Goal: Obtain resource: Download file/media

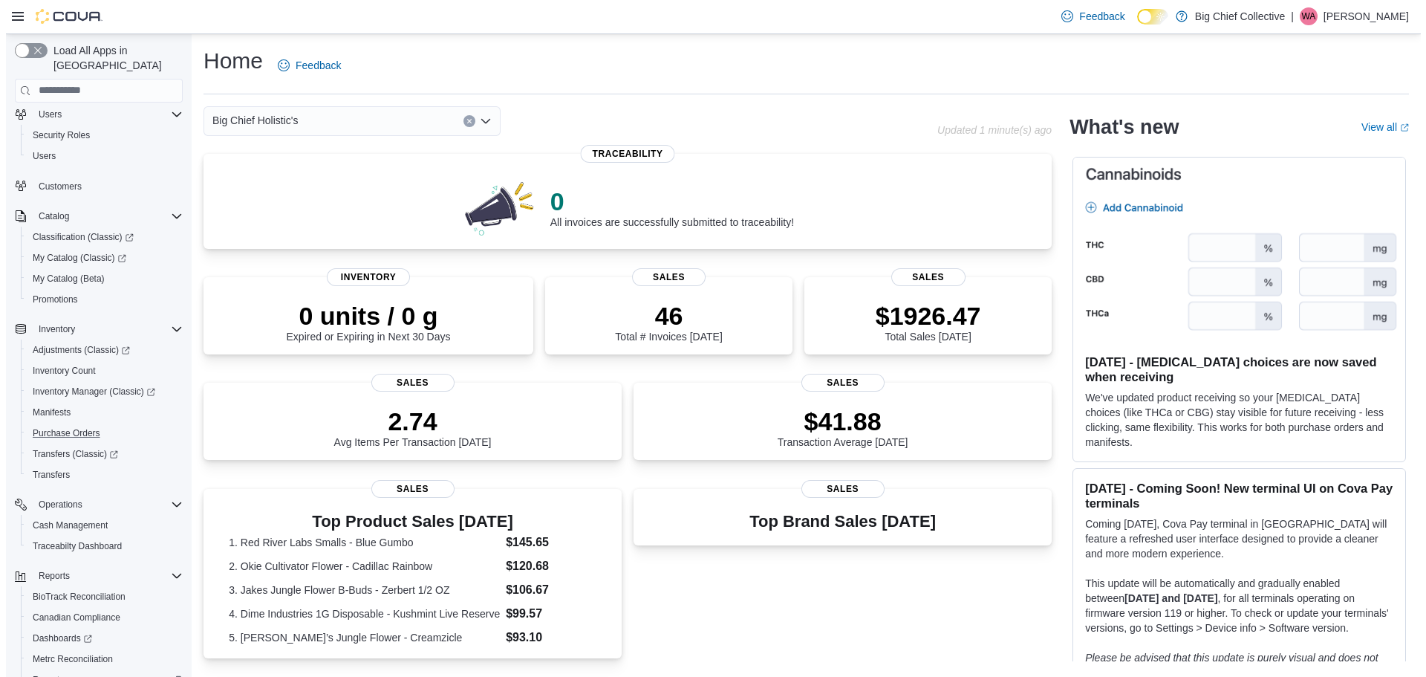
scroll to position [131, 0]
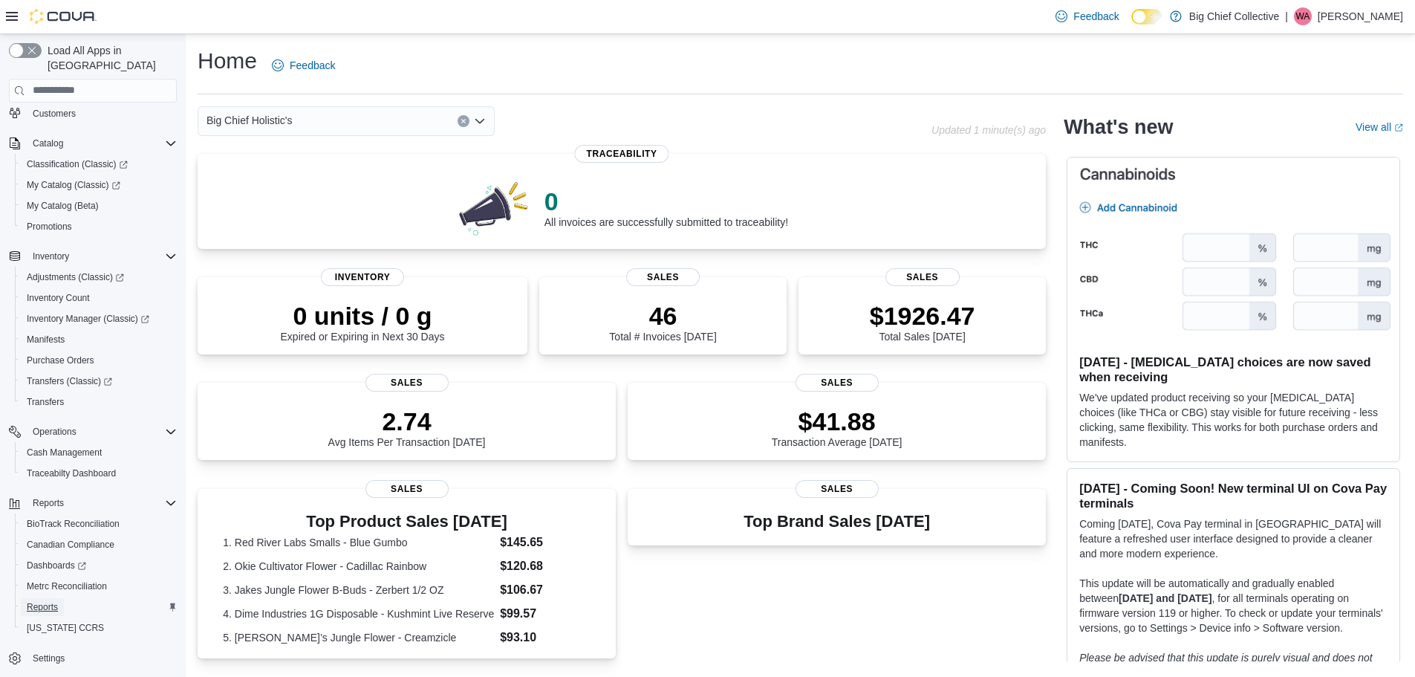
click at [30, 601] on span "Reports" at bounding box center [42, 607] width 31 height 12
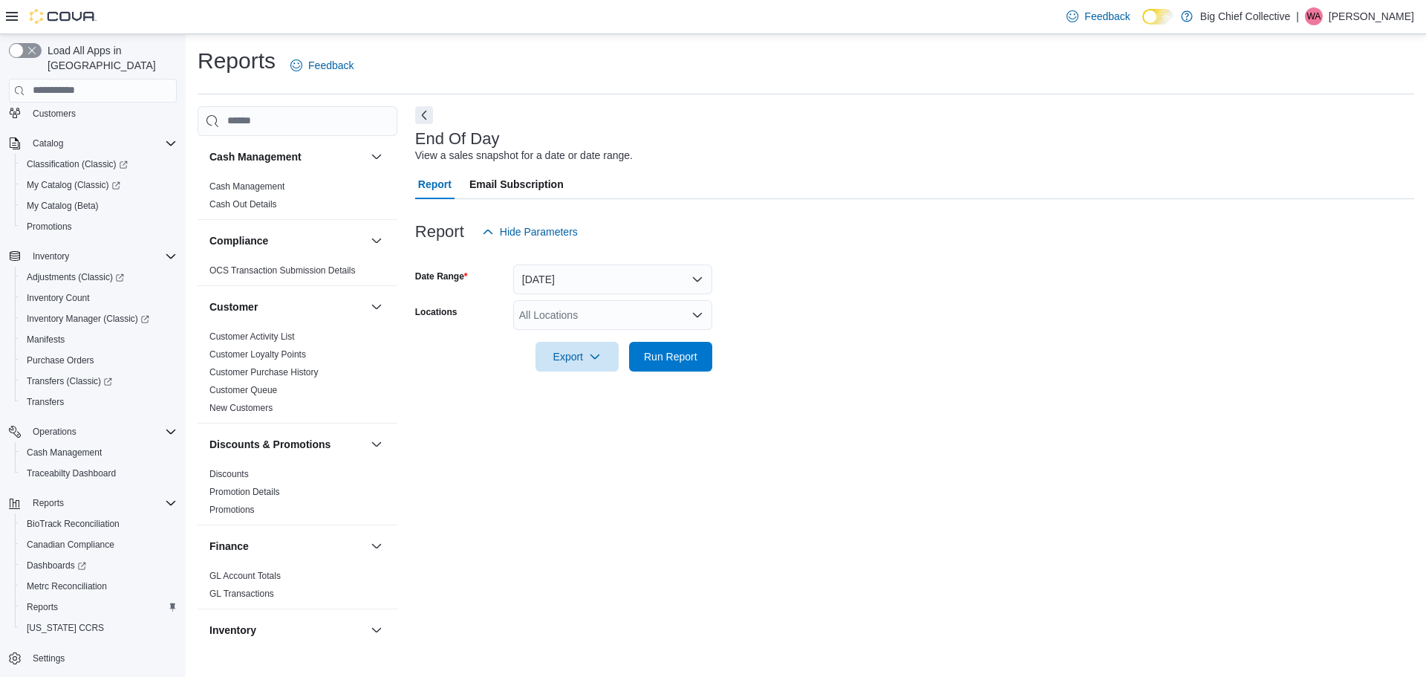
click at [614, 309] on div "All Locations" at bounding box center [612, 315] width 199 height 30
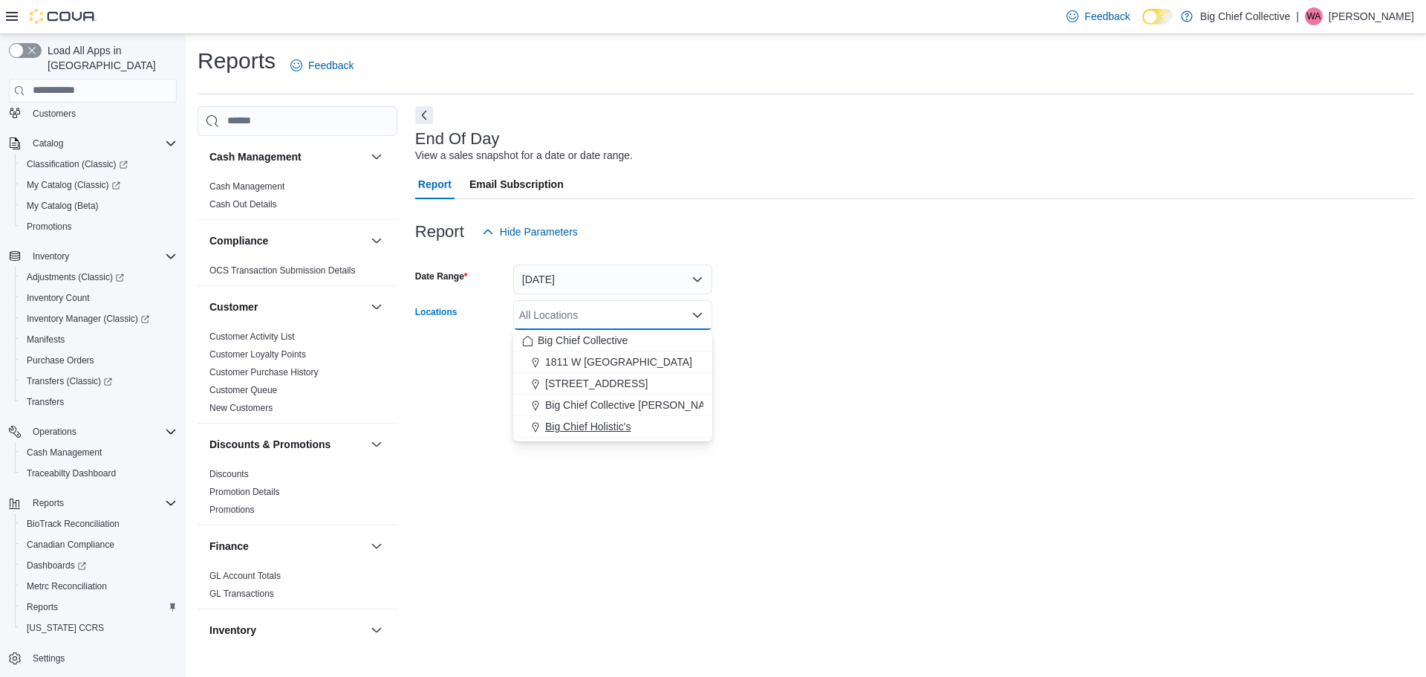
click at [595, 427] on span "Big Chief Holistic's" at bounding box center [588, 426] width 86 height 15
click at [825, 385] on div at bounding box center [914, 380] width 999 height 18
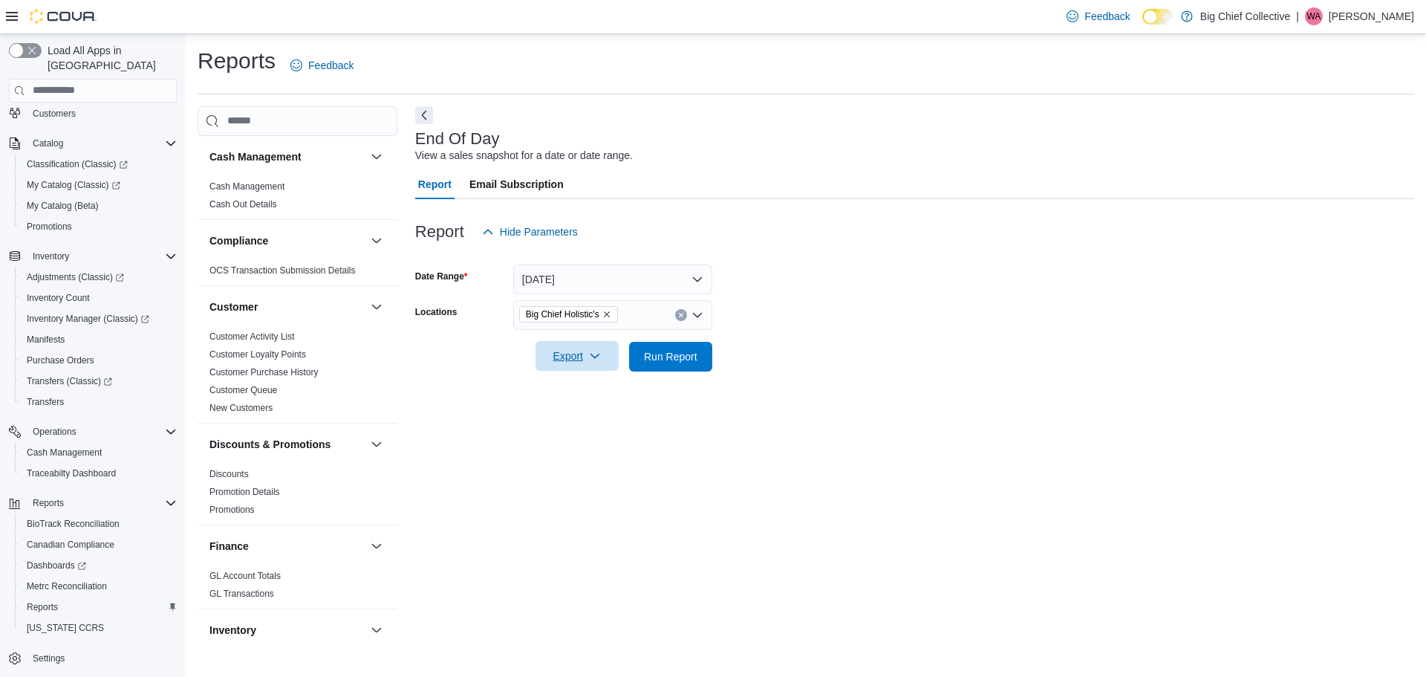
click at [586, 365] on span "Export" at bounding box center [576, 356] width 65 height 30
click at [585, 423] on button "Export to Pdf" at bounding box center [579, 416] width 85 height 30
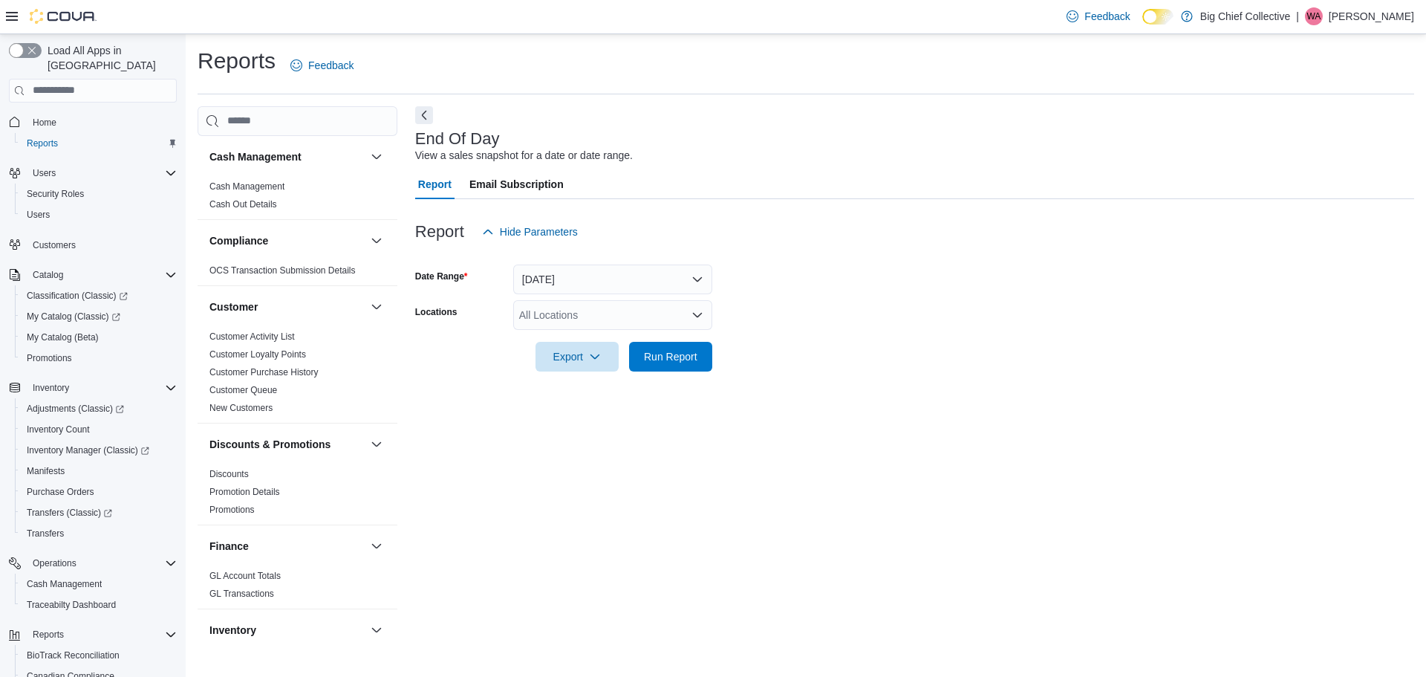
drag, startPoint x: 646, startPoint y: 308, endPoint x: 645, endPoint y: 321, distance: 12.6
click at [646, 313] on div "All Locations" at bounding box center [612, 315] width 199 height 30
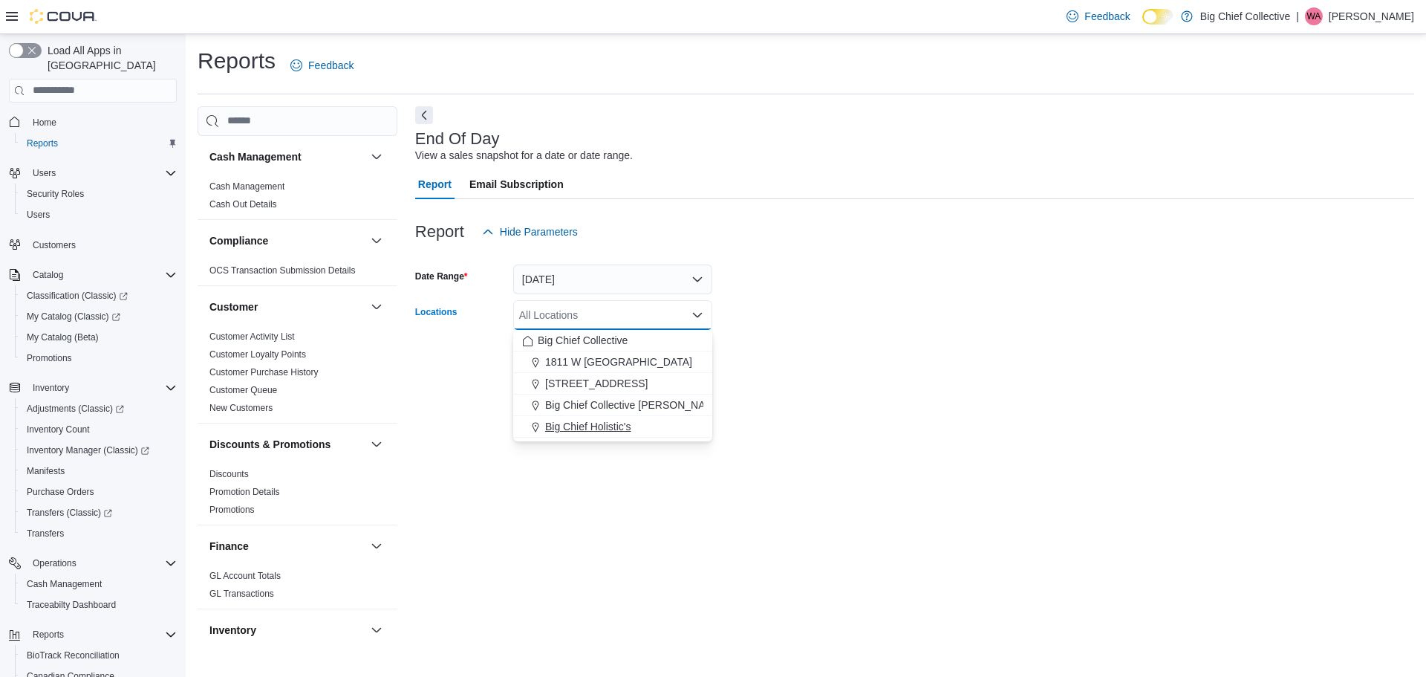
click at [600, 429] on span "Big Chief Holistic's" at bounding box center [588, 426] width 86 height 15
click at [631, 453] on div "End Of Day View a sales snapshot for a date or date range. Report Email Subscri…" at bounding box center [914, 374] width 999 height 537
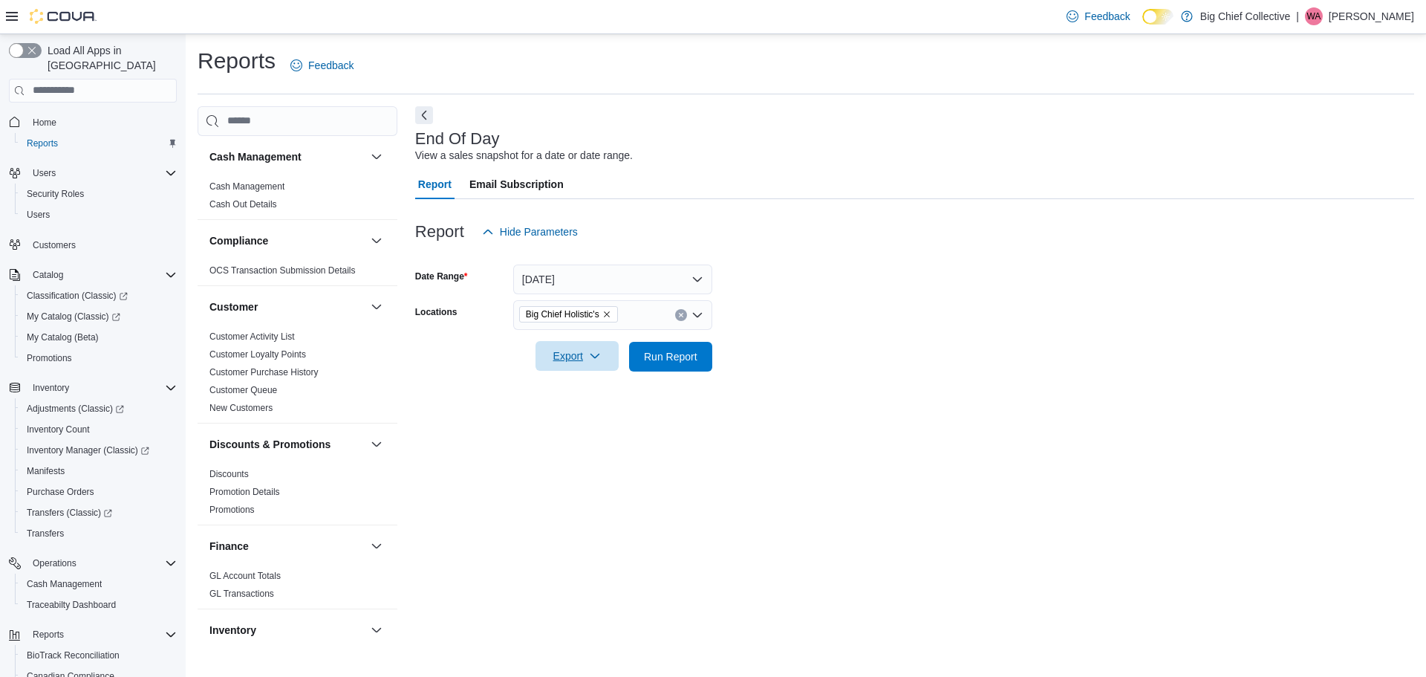
click at [595, 354] on icon "button" at bounding box center [595, 356] width 12 height 12
click at [567, 410] on span "Export to Pdf" at bounding box center [579, 416] width 67 height 12
